Goal: Task Accomplishment & Management: Manage account settings

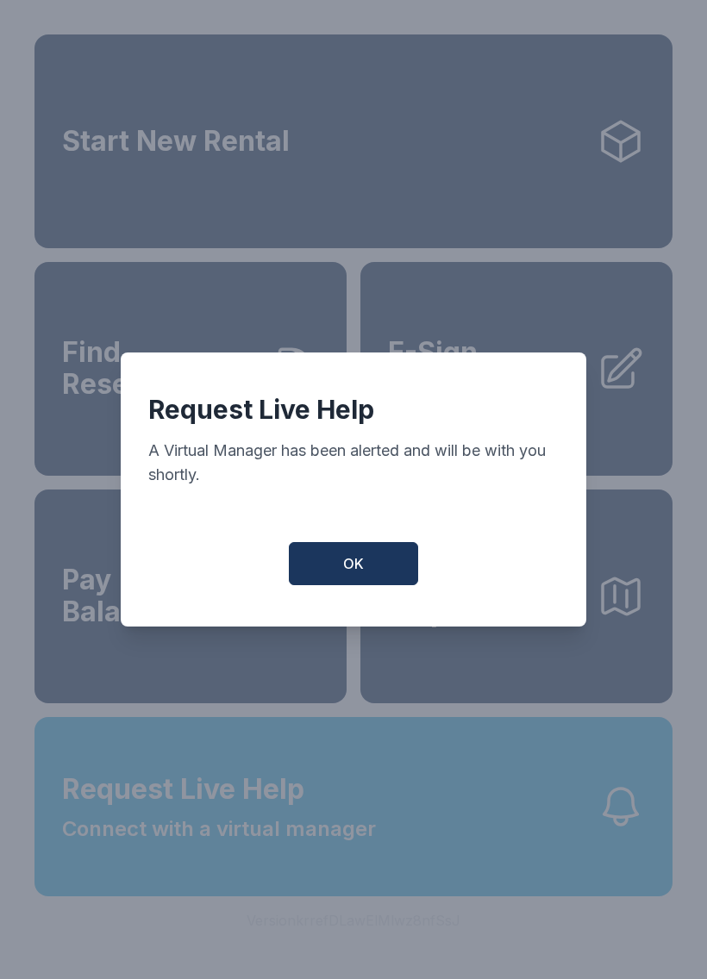
click at [372, 560] on button "OK" at bounding box center [353, 563] width 129 height 43
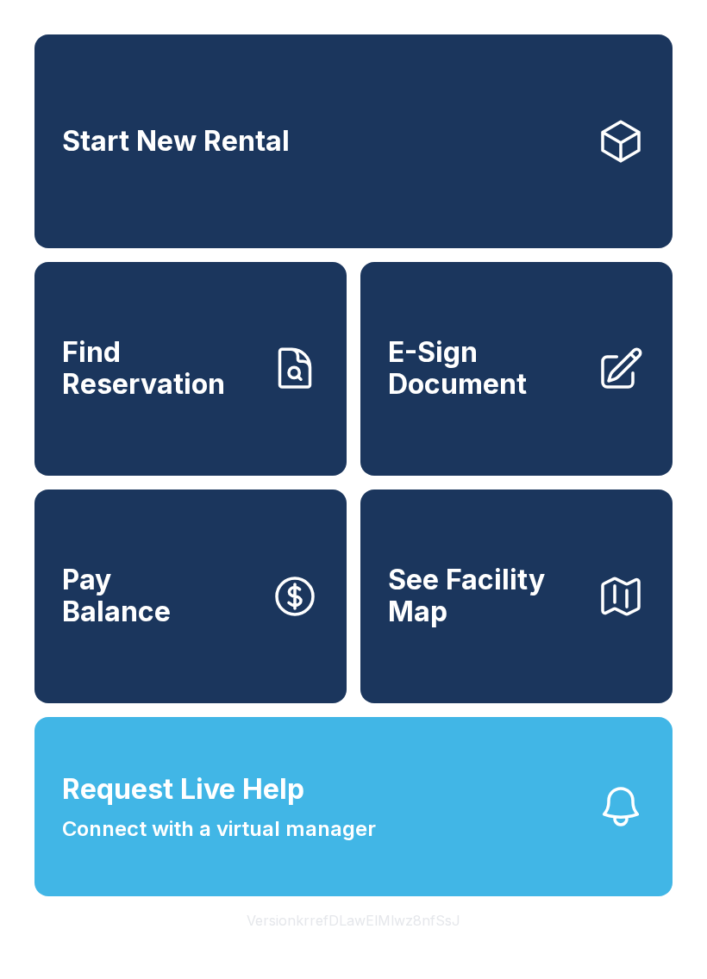
click at [322, 831] on span "Request Live Help Connect with a virtual manager" at bounding box center [219, 807] width 314 height 76
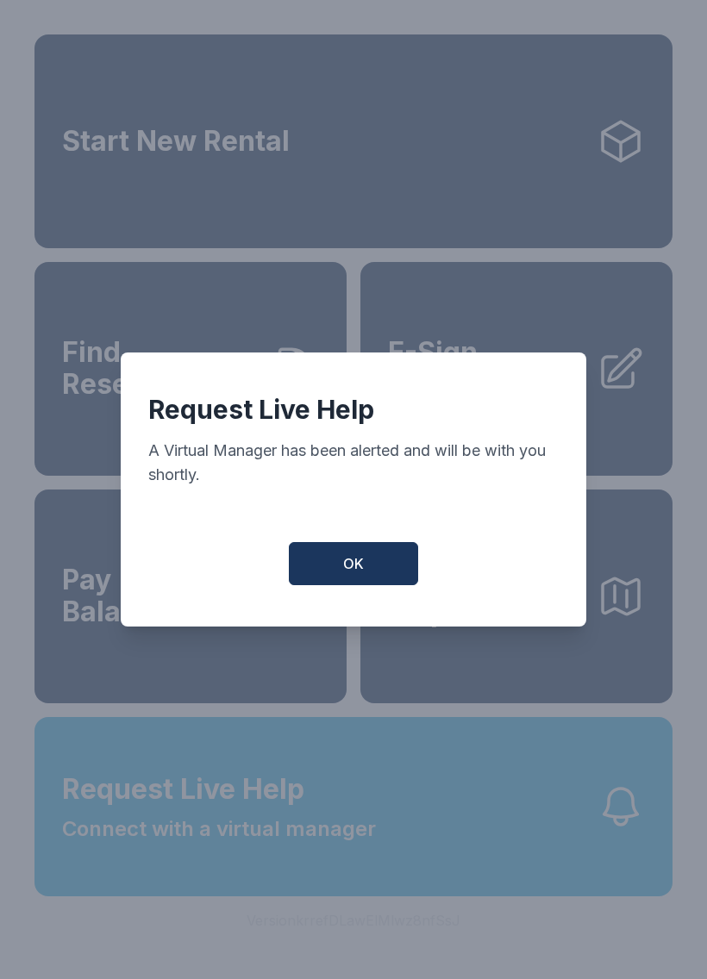
click at [357, 562] on span "OK" at bounding box center [353, 563] width 21 height 21
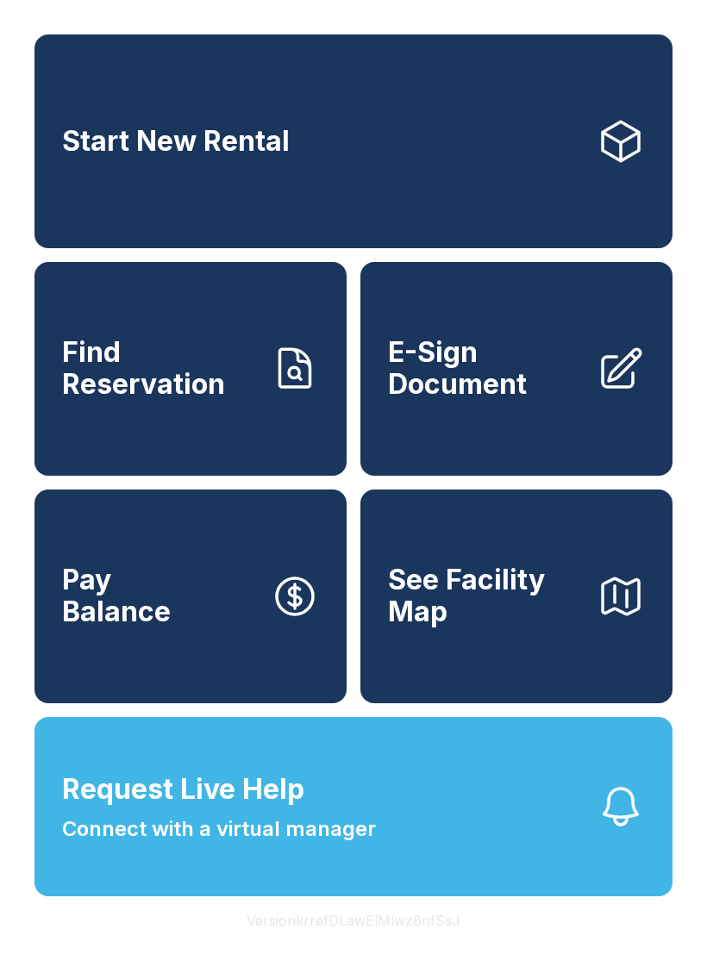
click at [407, 869] on button "Request Live Help Connect with a virtual manager" at bounding box center [353, 806] width 638 height 179
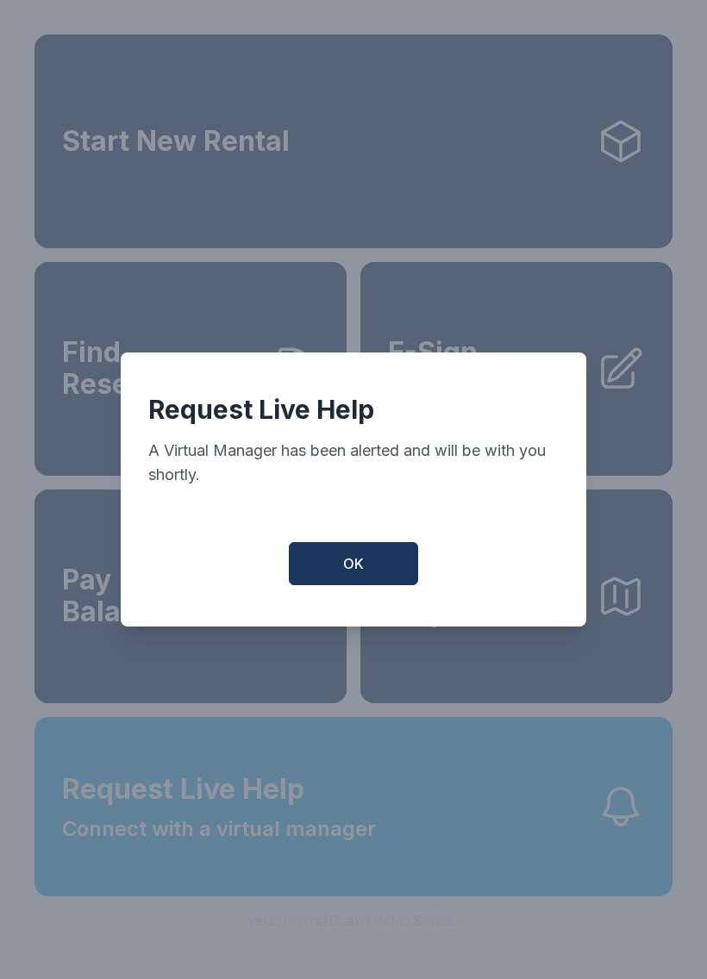
click at [352, 571] on span "OK" at bounding box center [353, 563] width 21 height 21
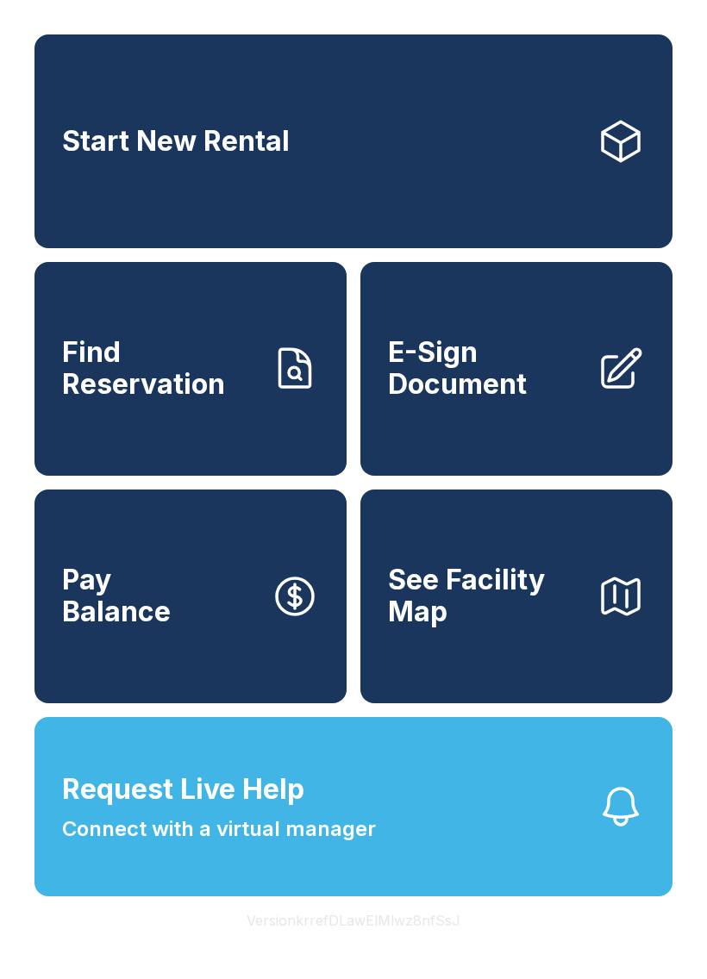
click at [351, 570] on span "OK" at bounding box center [354, 560] width 20 height 20
click at [346, 564] on button "Pay Balance" at bounding box center [190, 597] width 312 height 214
click at [413, 857] on button "Request Live Help Connect with a virtual manager" at bounding box center [353, 806] width 638 height 179
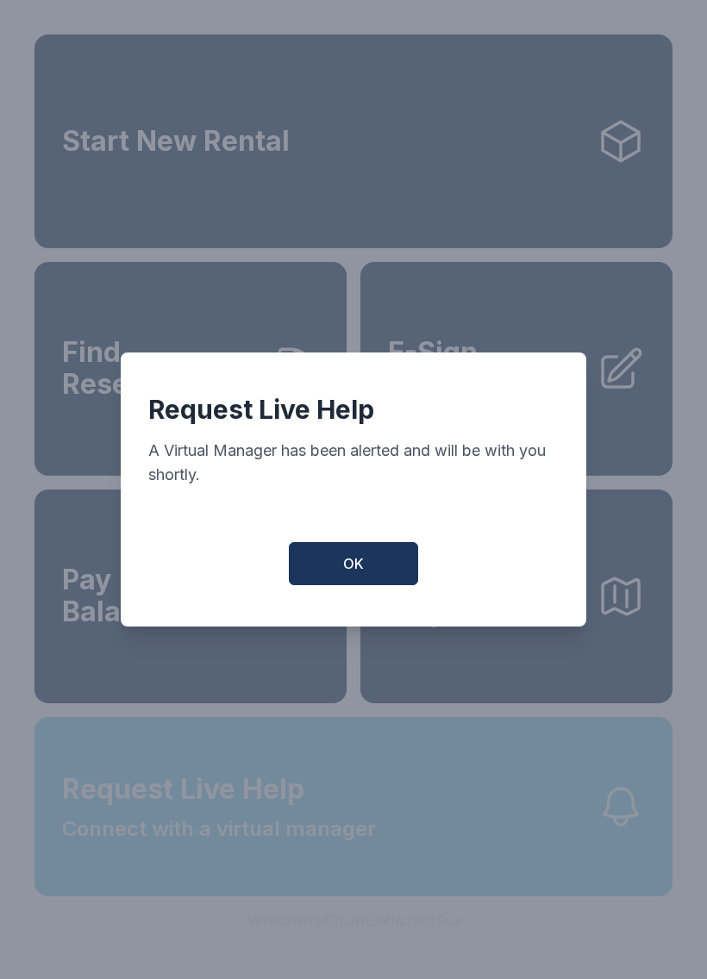
click at [340, 574] on button "OK" at bounding box center [353, 563] width 129 height 43
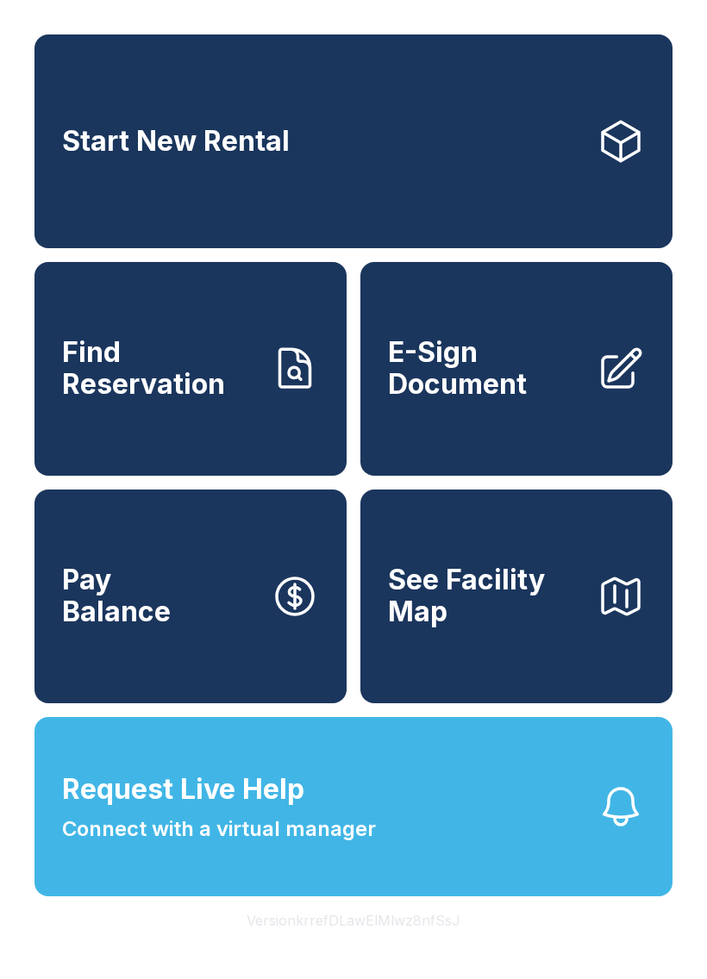
click at [622, 831] on icon "button" at bounding box center [621, 807] width 48 height 48
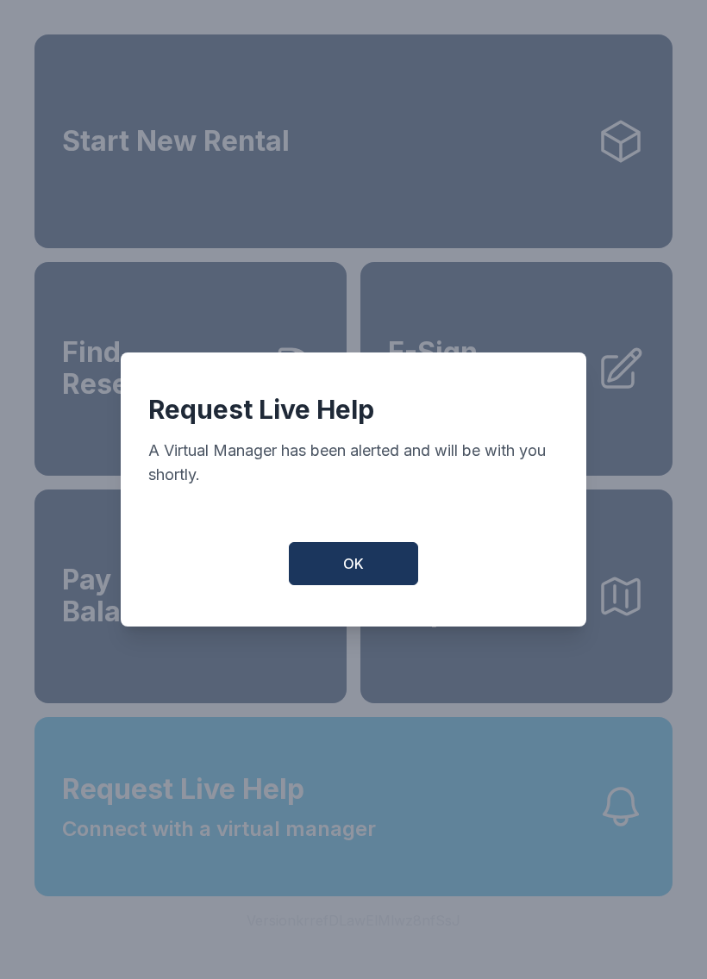
click at [341, 553] on button "OK" at bounding box center [353, 563] width 129 height 43
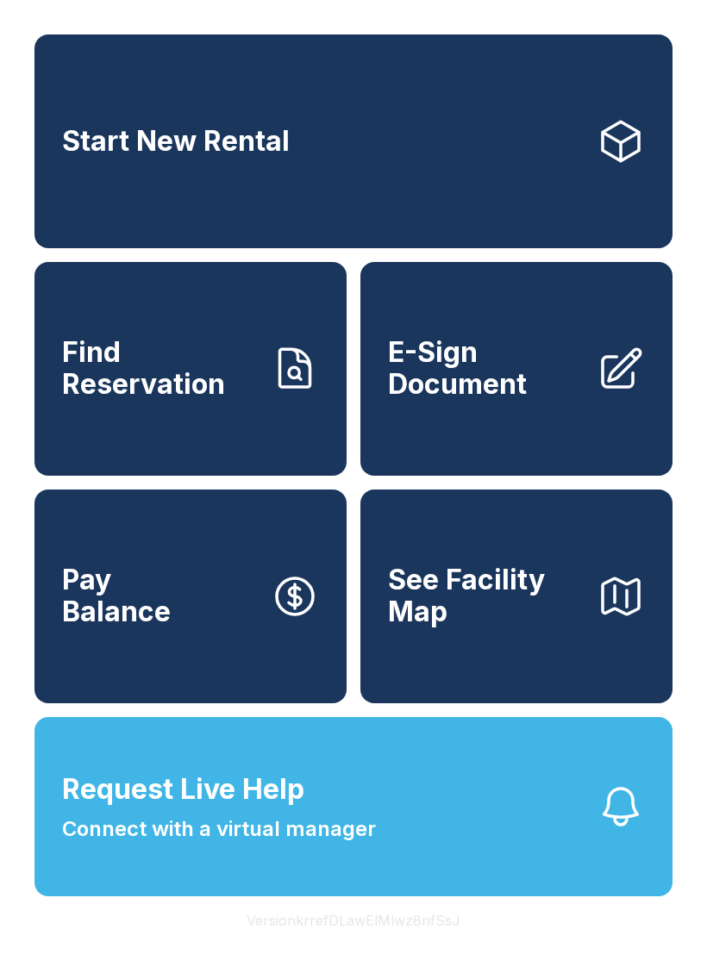
click at [229, 628] on button "Pay Balance" at bounding box center [190, 597] width 312 height 214
click at [557, 803] on button "Request Live Help Connect with a virtual manager" at bounding box center [353, 806] width 638 height 179
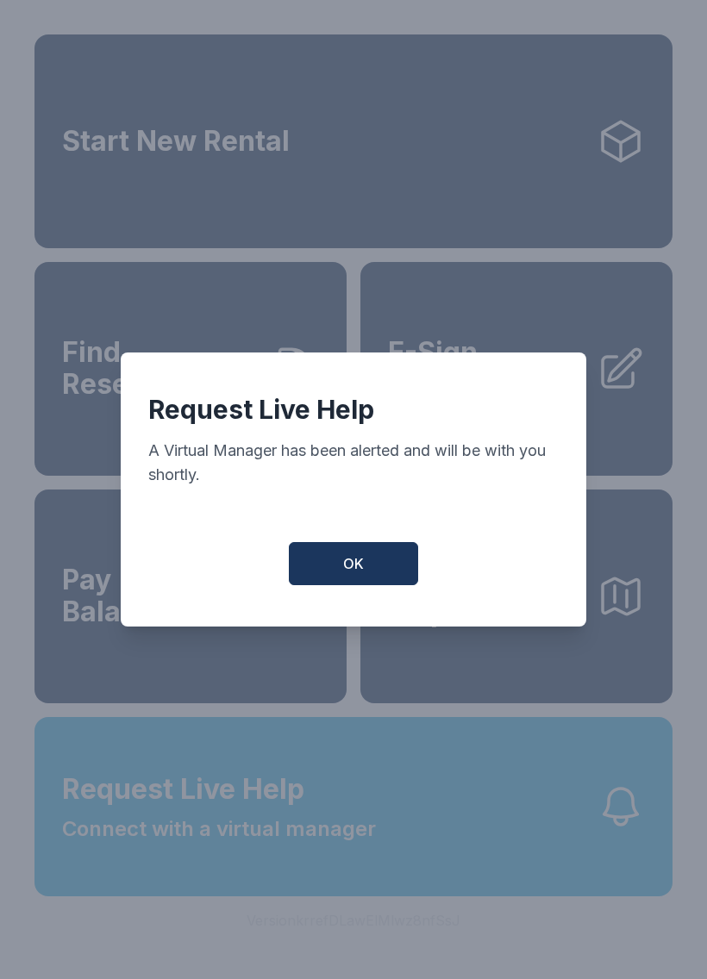
click at [388, 534] on div "Request Live Help A Virtual Manager has been alerted and will be with you short…" at bounding box center [353, 490] width 465 height 274
click at [364, 568] on button "OK" at bounding box center [353, 563] width 129 height 43
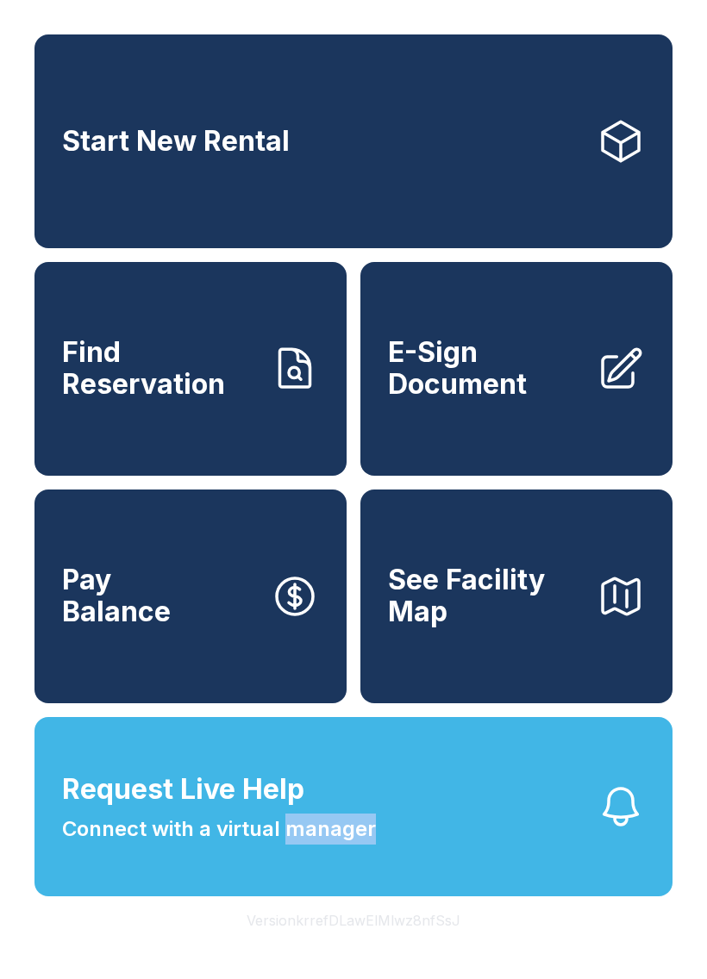
click at [547, 863] on button "Request Live Help Connect with a virtual manager" at bounding box center [353, 806] width 638 height 179
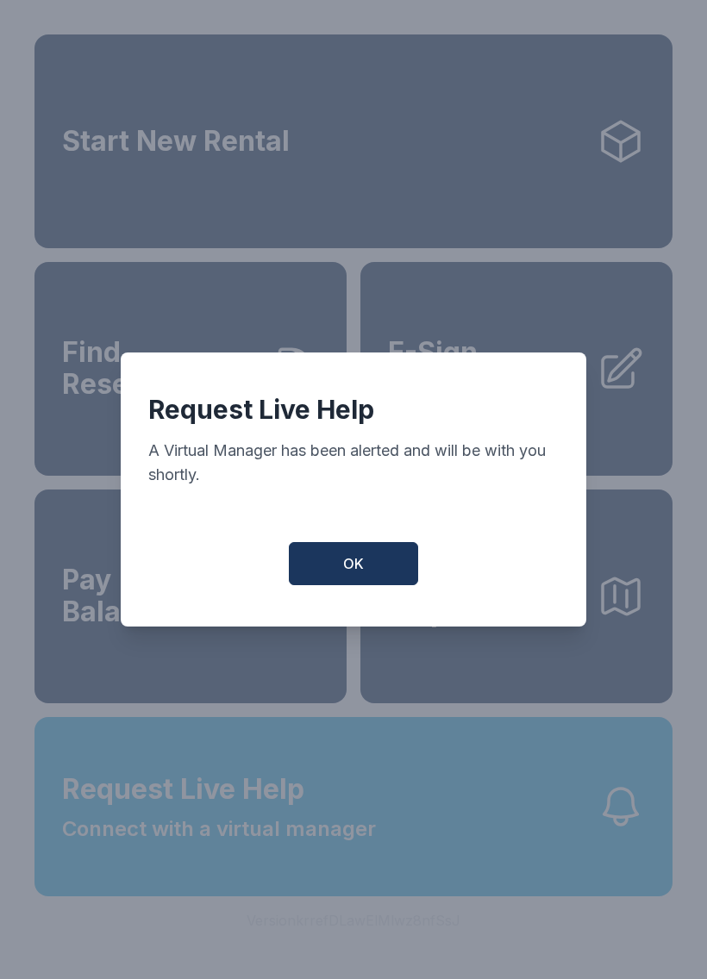
click at [375, 567] on button "OK" at bounding box center [353, 563] width 129 height 43
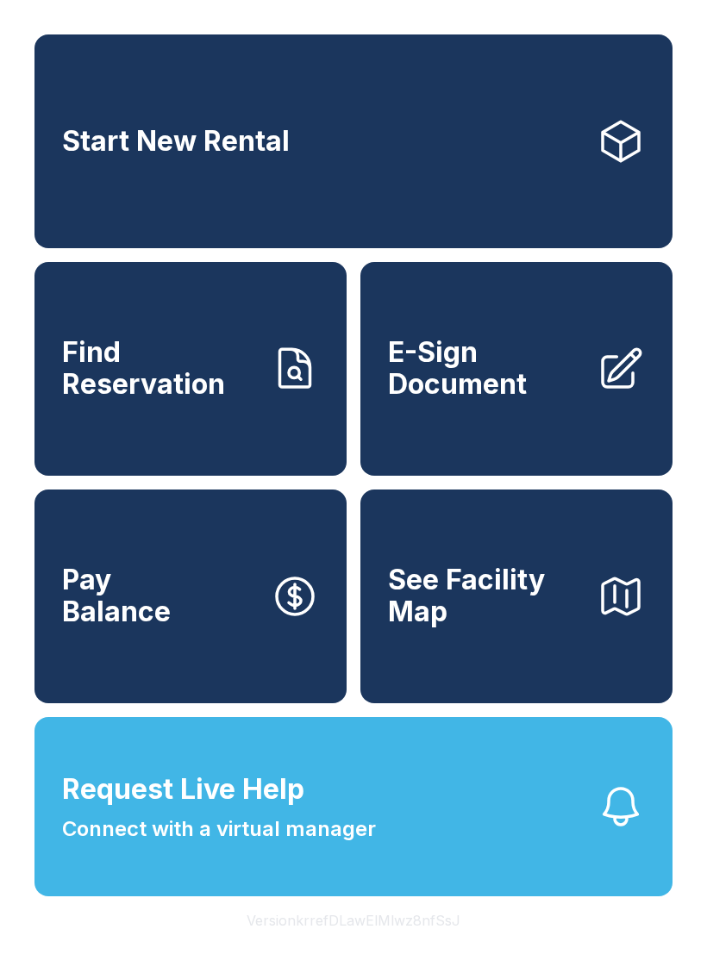
click at [633, 878] on button "Request Live Help Connect with a virtual manager" at bounding box center [353, 806] width 638 height 179
